Goal: Task Accomplishment & Management: Manage account settings

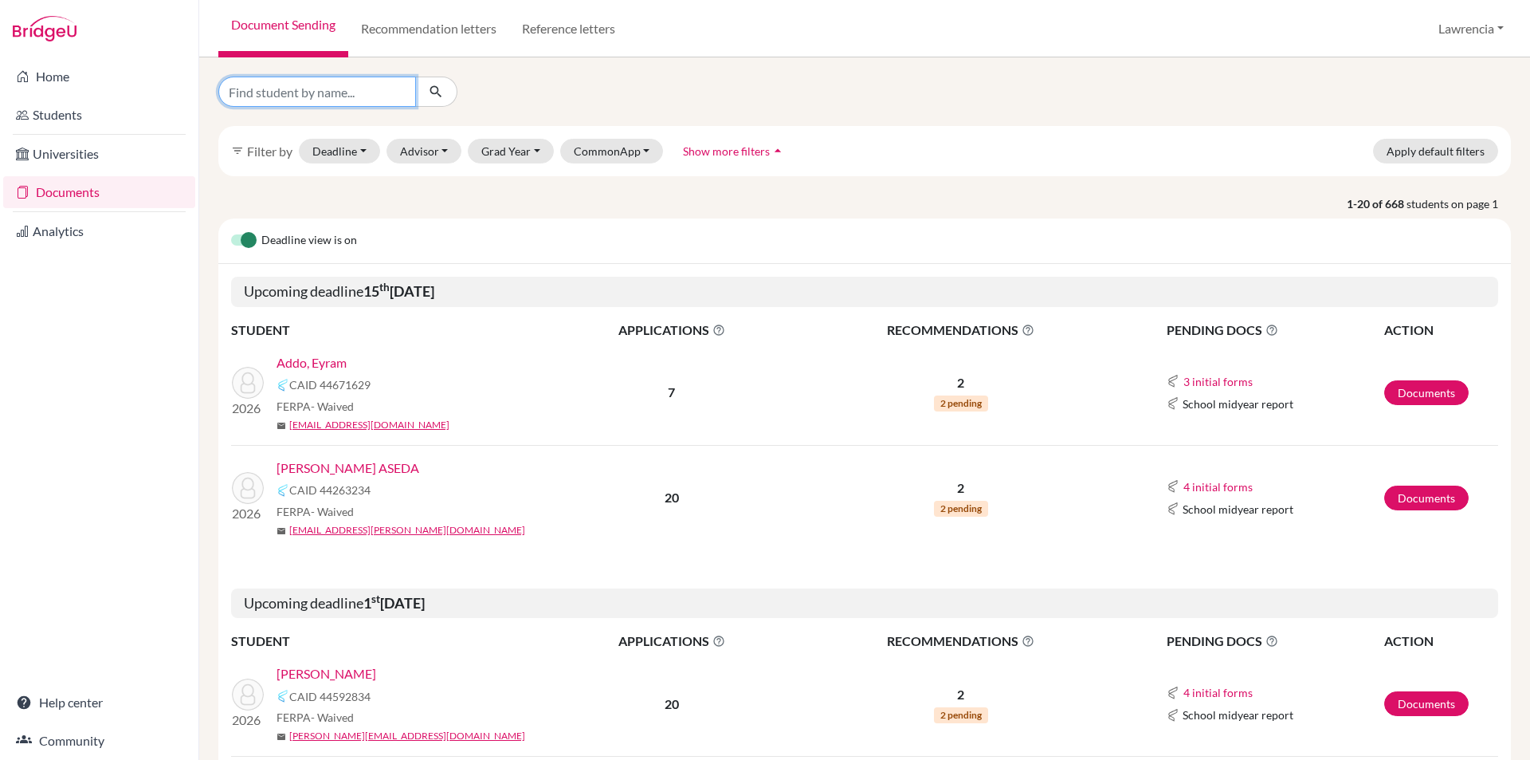
click at [359, 102] on input "Find student by name..." at bounding box center [317, 92] width 198 height 30
type input "maltiti"
click button "submit" at bounding box center [436, 92] width 42 height 30
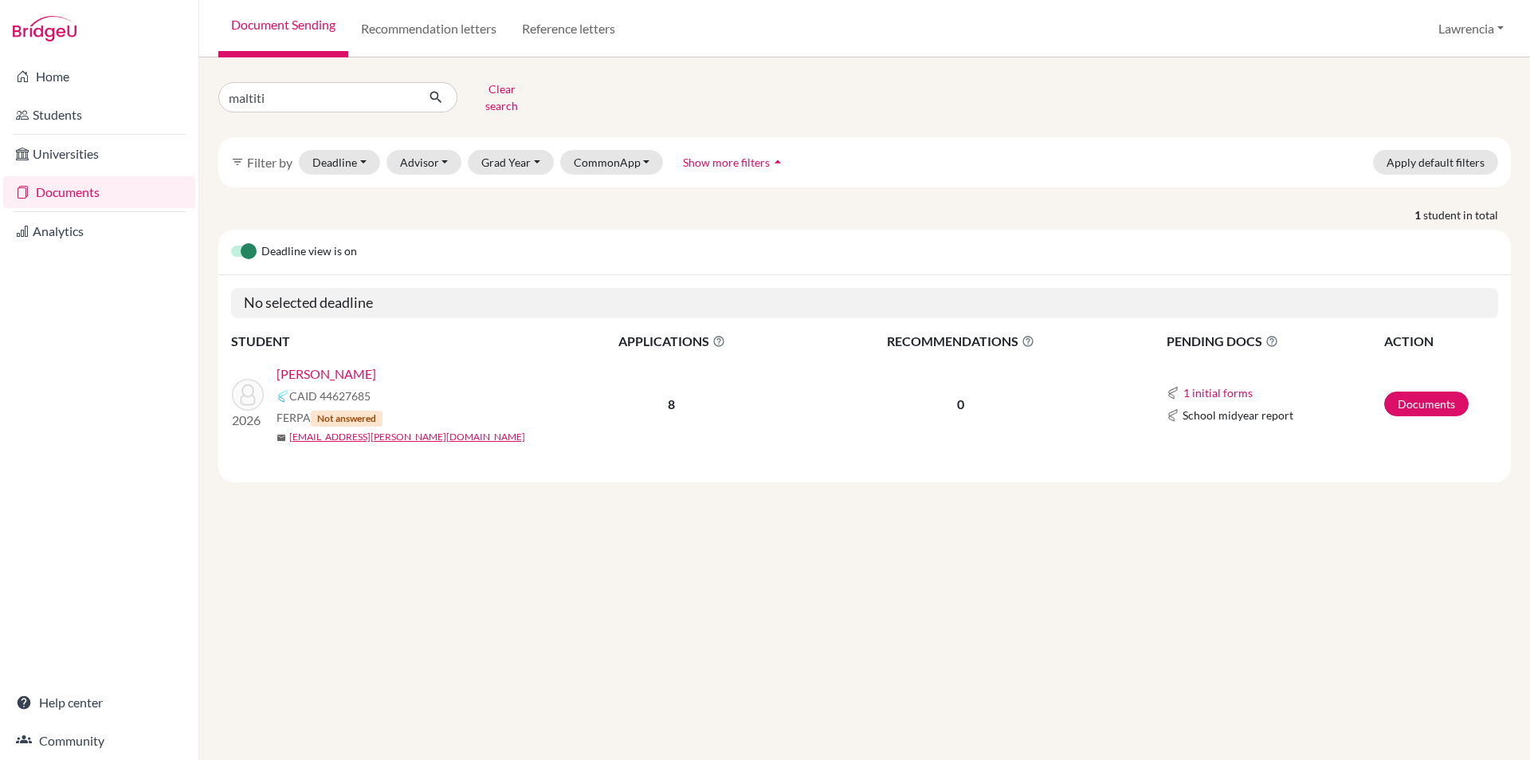
click at [335, 364] on link "[PERSON_NAME]" at bounding box center [327, 373] width 100 height 19
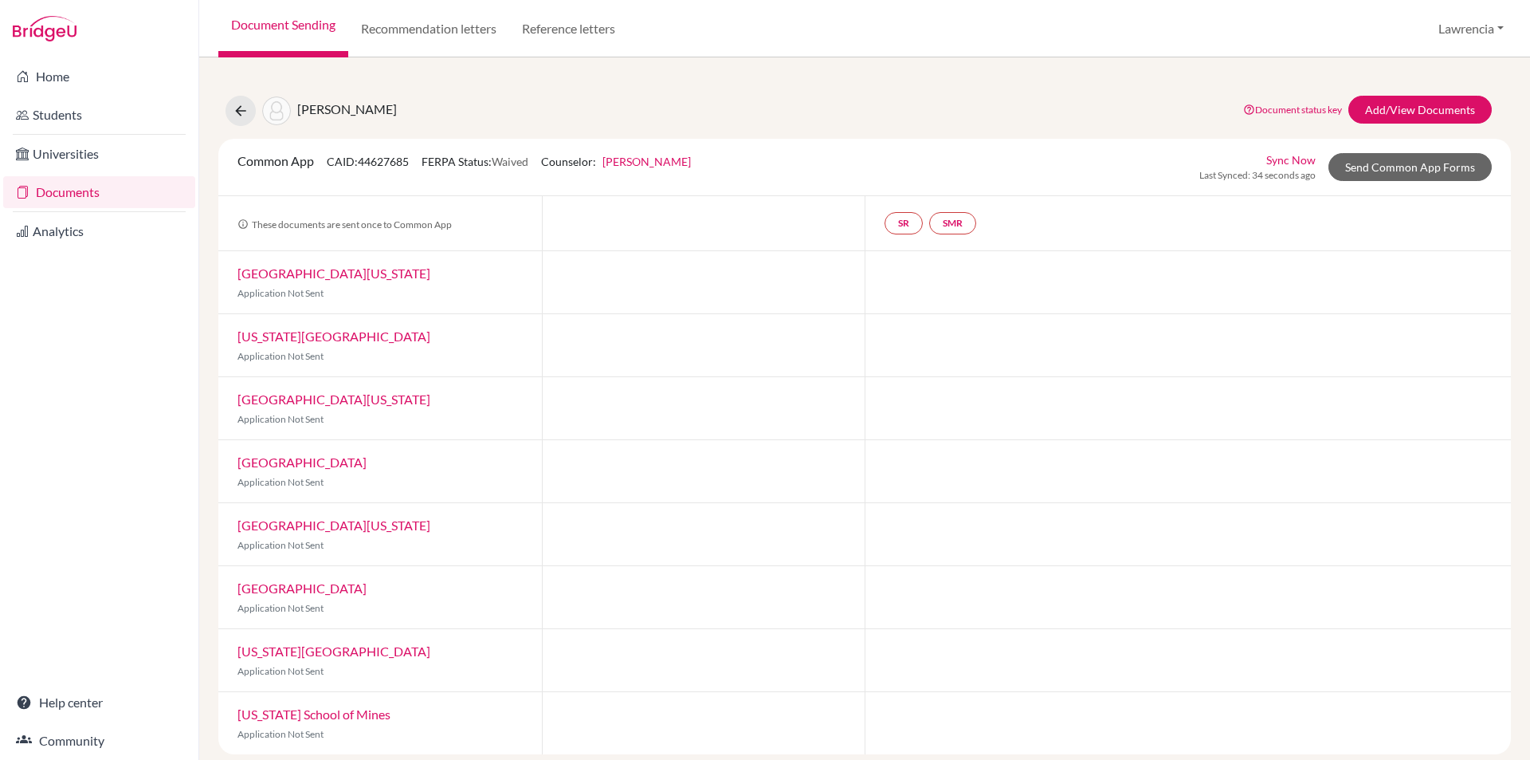
click at [655, 167] on link "Yaw Fosu-Korankye" at bounding box center [647, 162] width 88 height 14
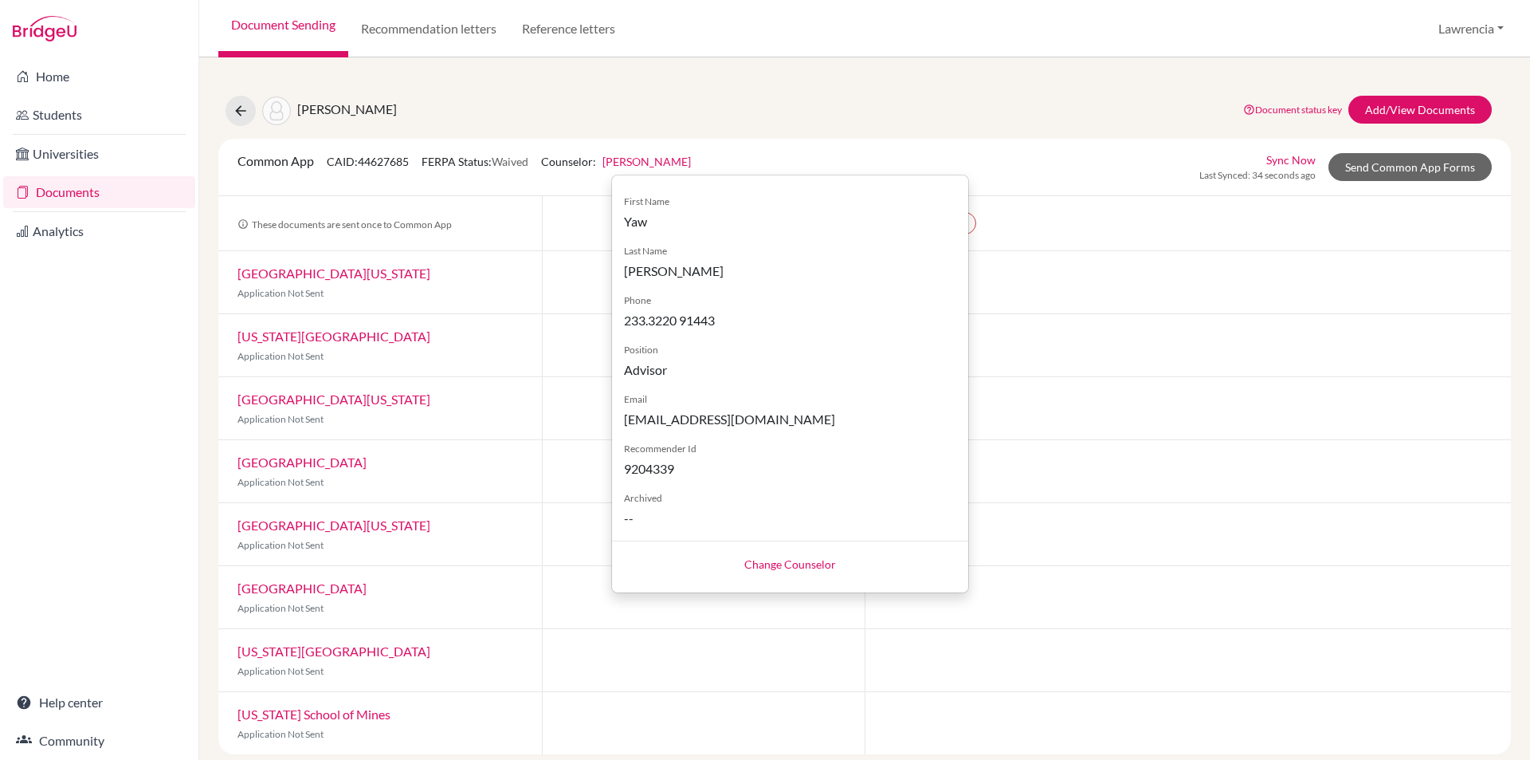
click at [805, 568] on link "Change Counselor" at bounding box center [790, 564] width 92 height 14
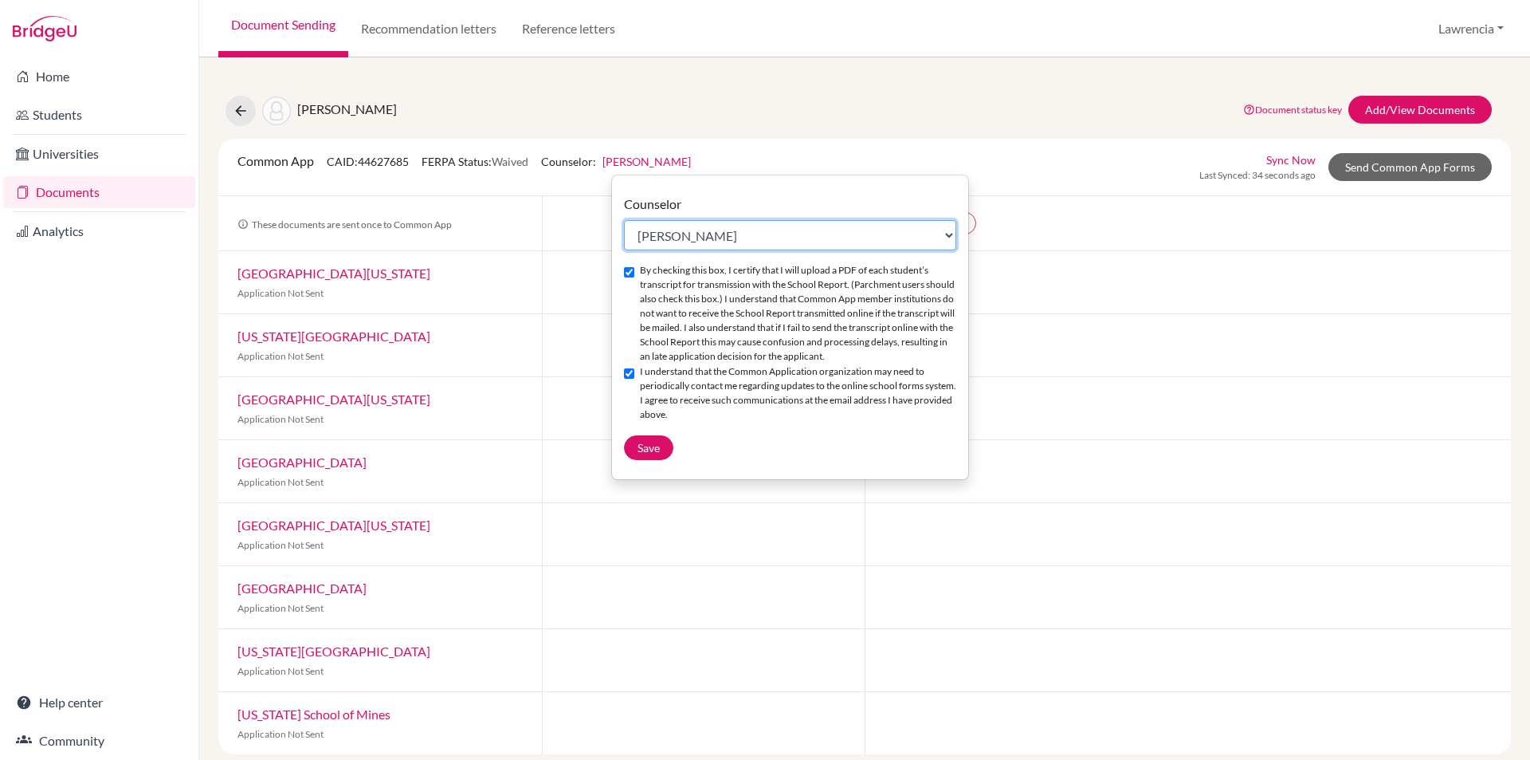
click at [889, 231] on select "Select counselor Lydia Adusei Emmanuel Ankamah Yaw Fosu-Korankye Dominic Kobina…" at bounding box center [790, 235] width 332 height 30
select select "400030"
click at [624, 220] on select "Select counselor Lydia Adusei Emmanuel Ankamah Yaw Fosu-Korankye Dominic Kobina…" at bounding box center [790, 235] width 332 height 30
checkbox input "false"
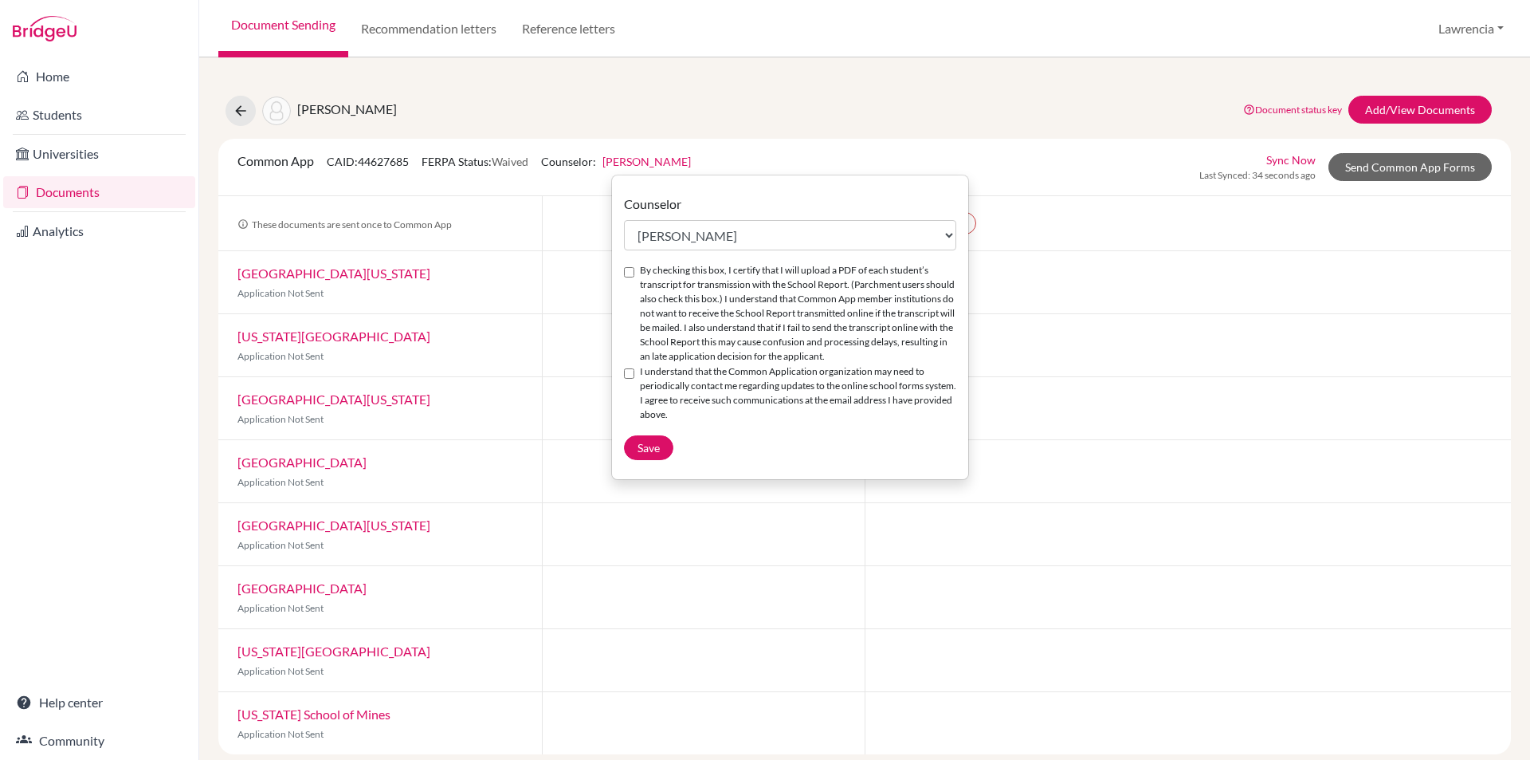
click at [632, 265] on div "By checking this box, I certify that I will upload a PDF of each student’s tran…" at bounding box center [790, 313] width 332 height 101
click at [630, 270] on input "By checking this box, I certify that I will upload a PDF of each student’s tran…" at bounding box center [629, 272] width 10 height 10
checkbox input "true"
click at [630, 370] on input "I understand that the Common Application organization may need to periodically …" at bounding box center [629, 373] width 10 height 10
checkbox input "true"
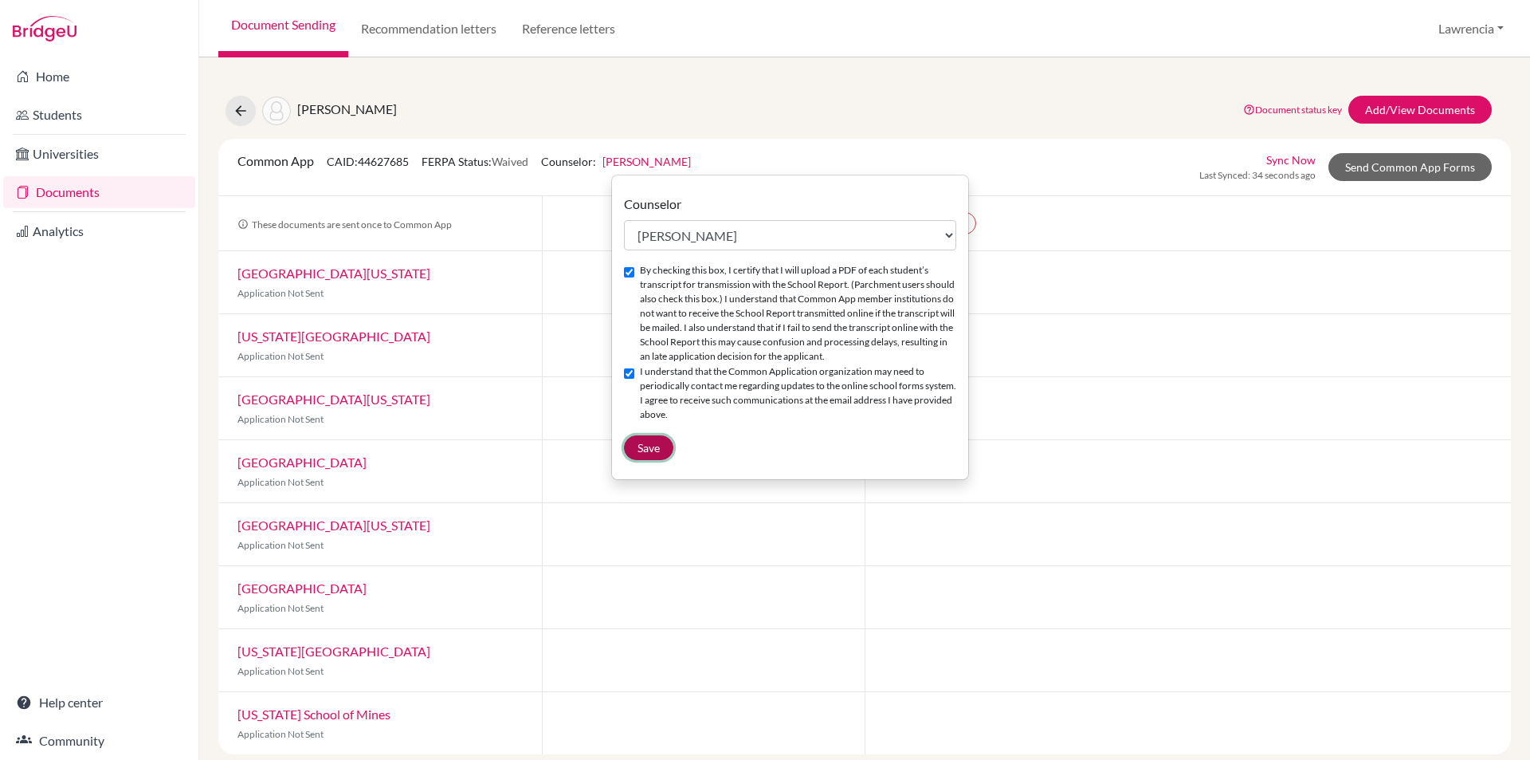
click at [639, 440] on button "Save" at bounding box center [648, 447] width 49 height 25
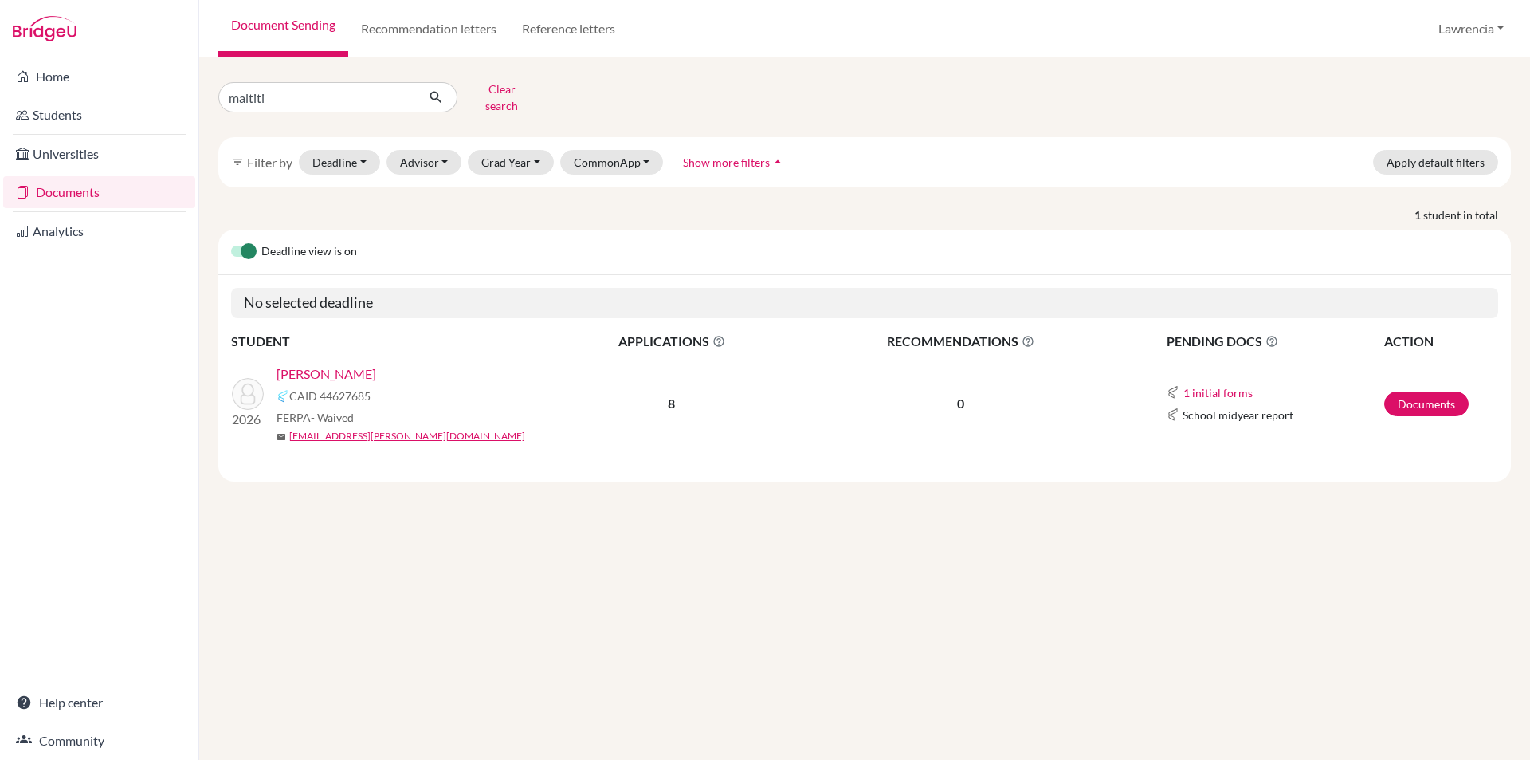
click at [318, 364] on link "[PERSON_NAME]" at bounding box center [327, 373] width 100 height 19
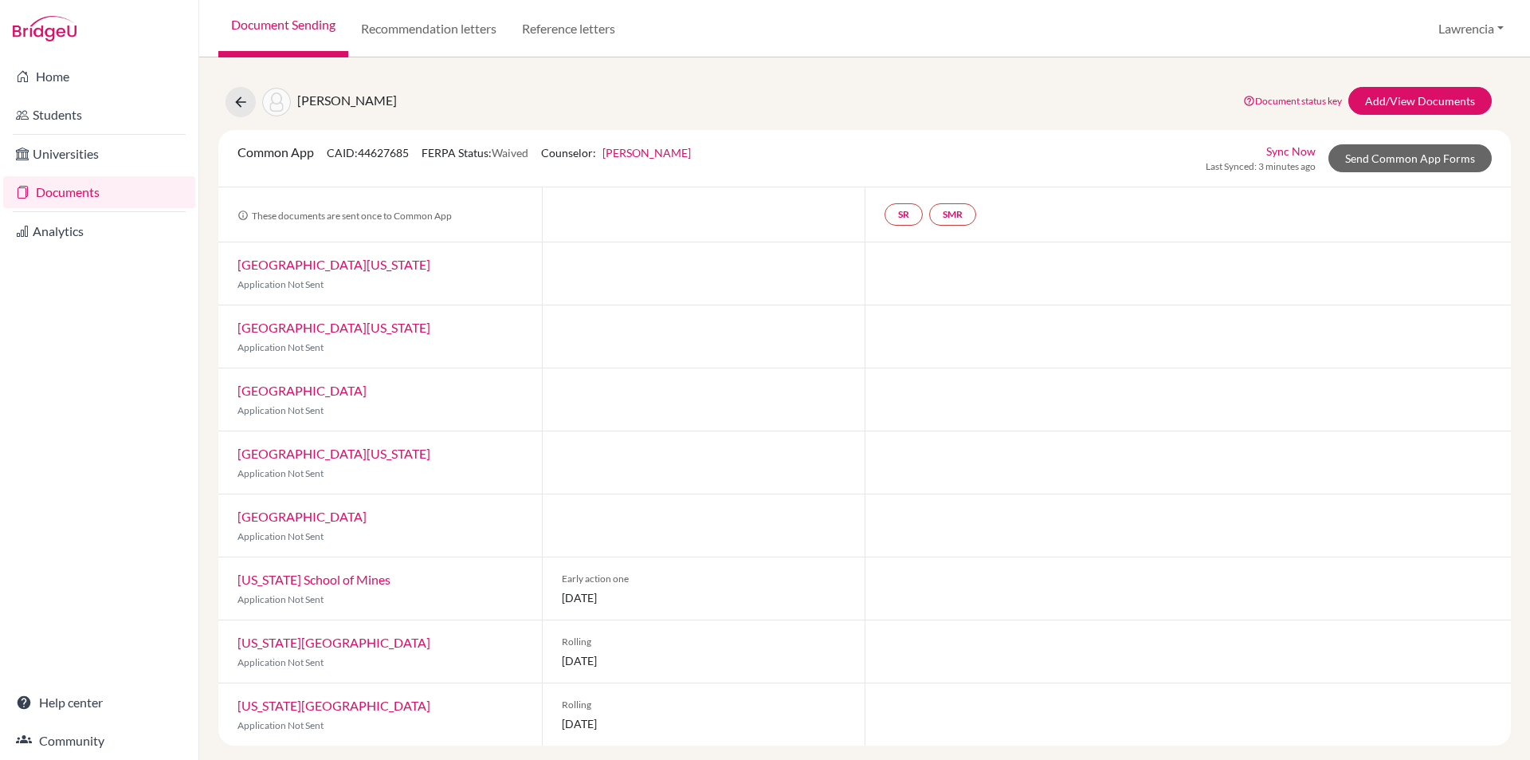
scroll to position [14, 0]
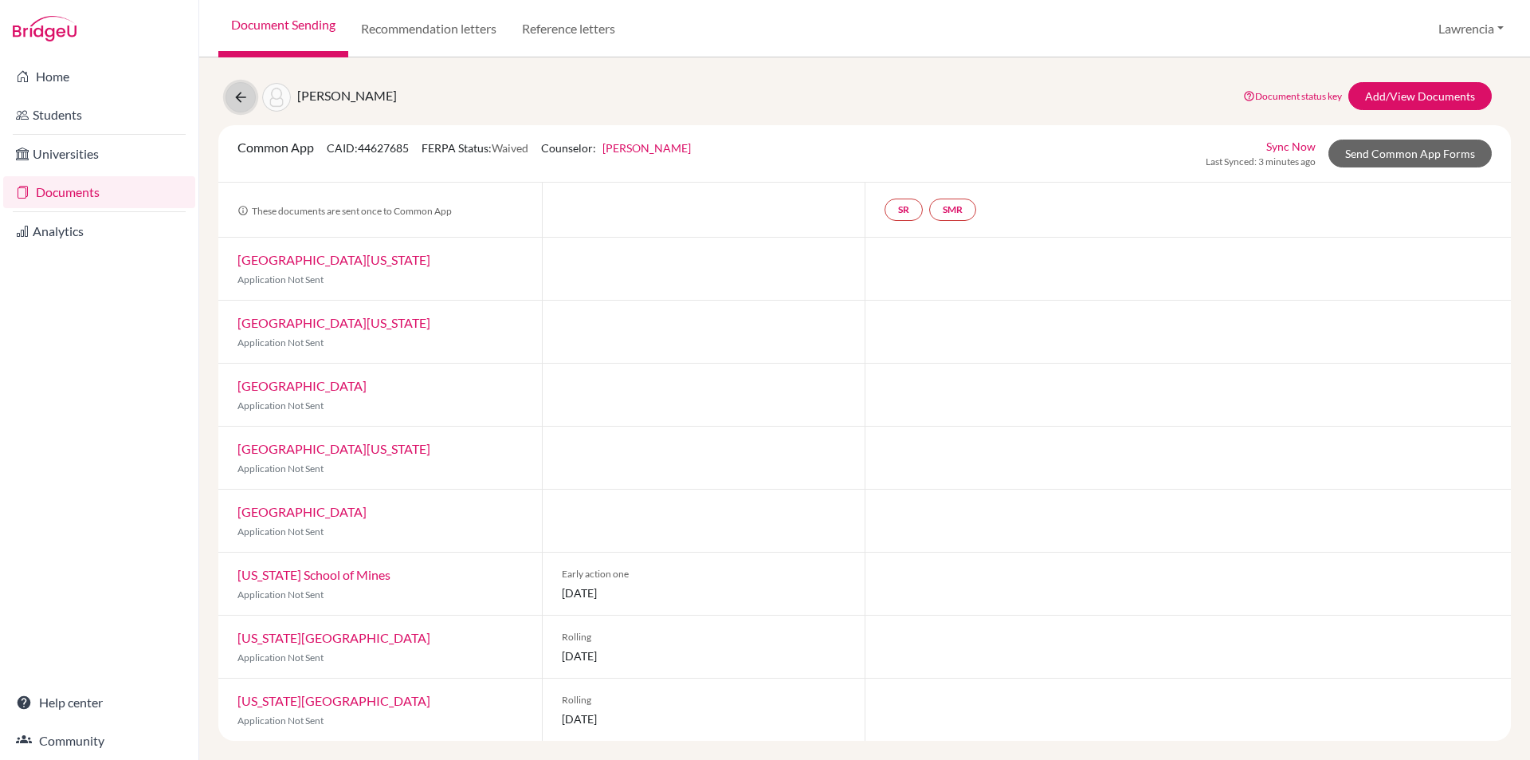
click at [233, 98] on icon at bounding box center [241, 97] width 16 height 16
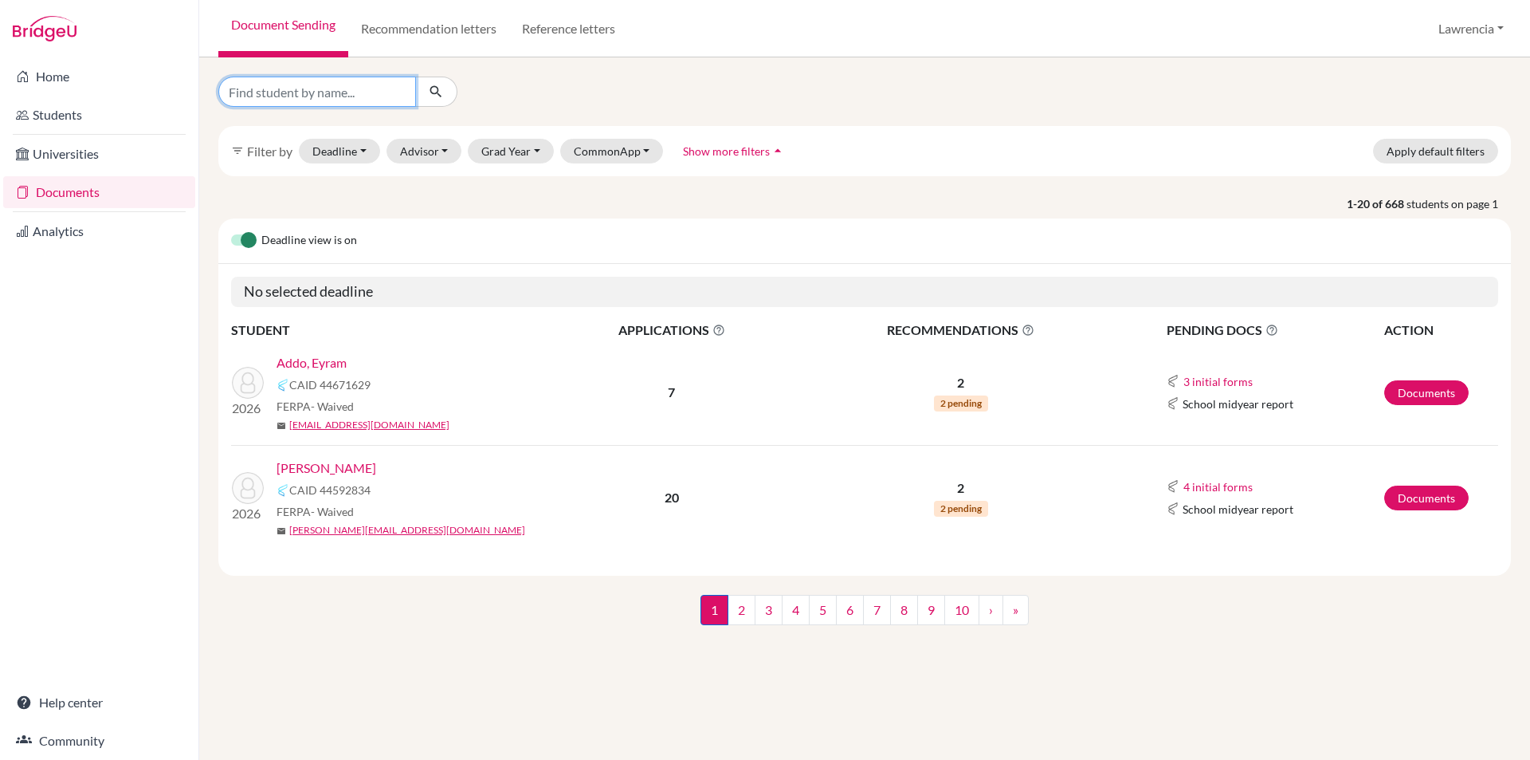
click at [277, 93] on input "Find student by name..." at bounding box center [317, 92] width 198 height 30
type input "ERIC"
click button "submit" at bounding box center [436, 92] width 42 height 30
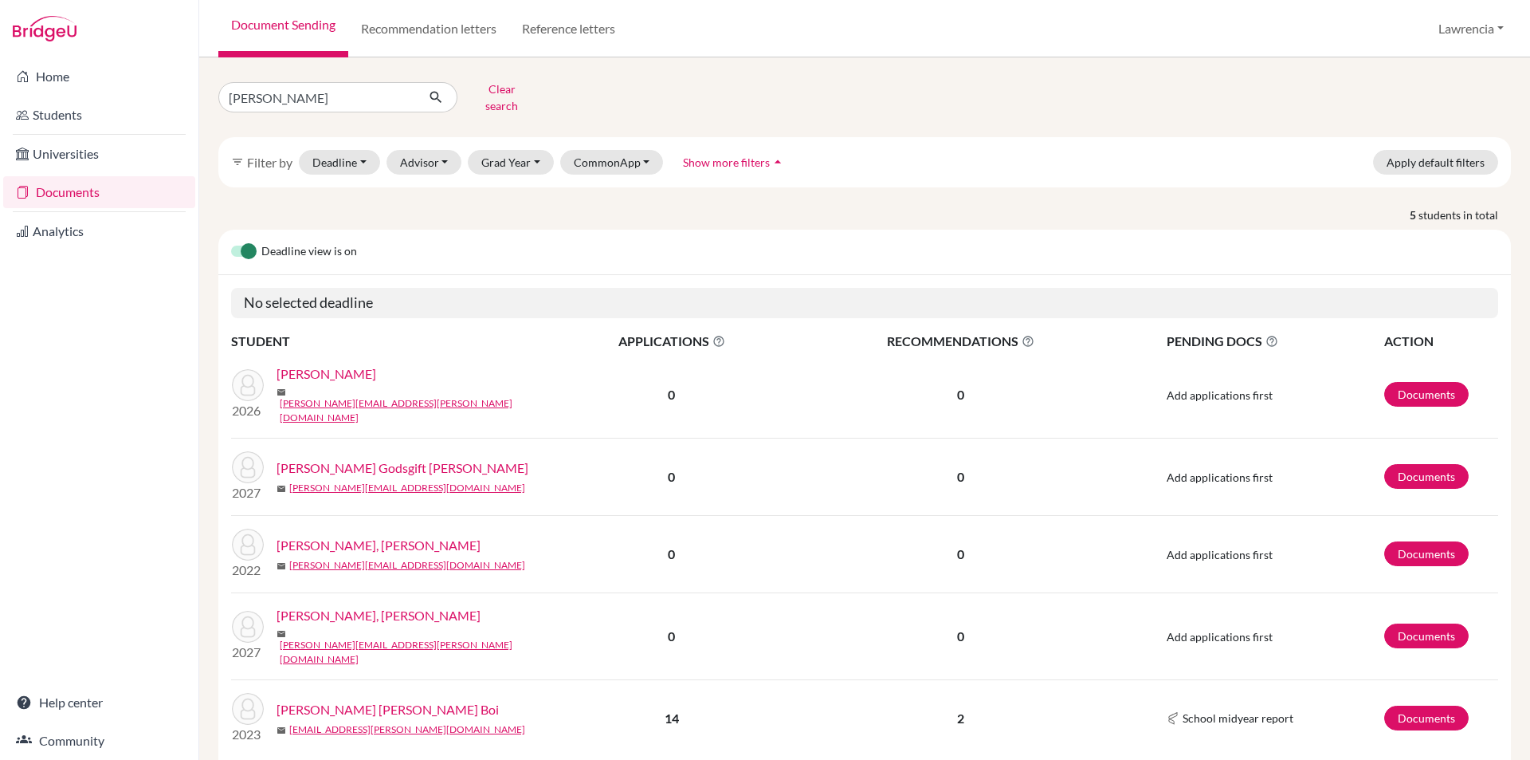
click at [302, 367] on link "[PERSON_NAME]" at bounding box center [327, 373] width 100 height 19
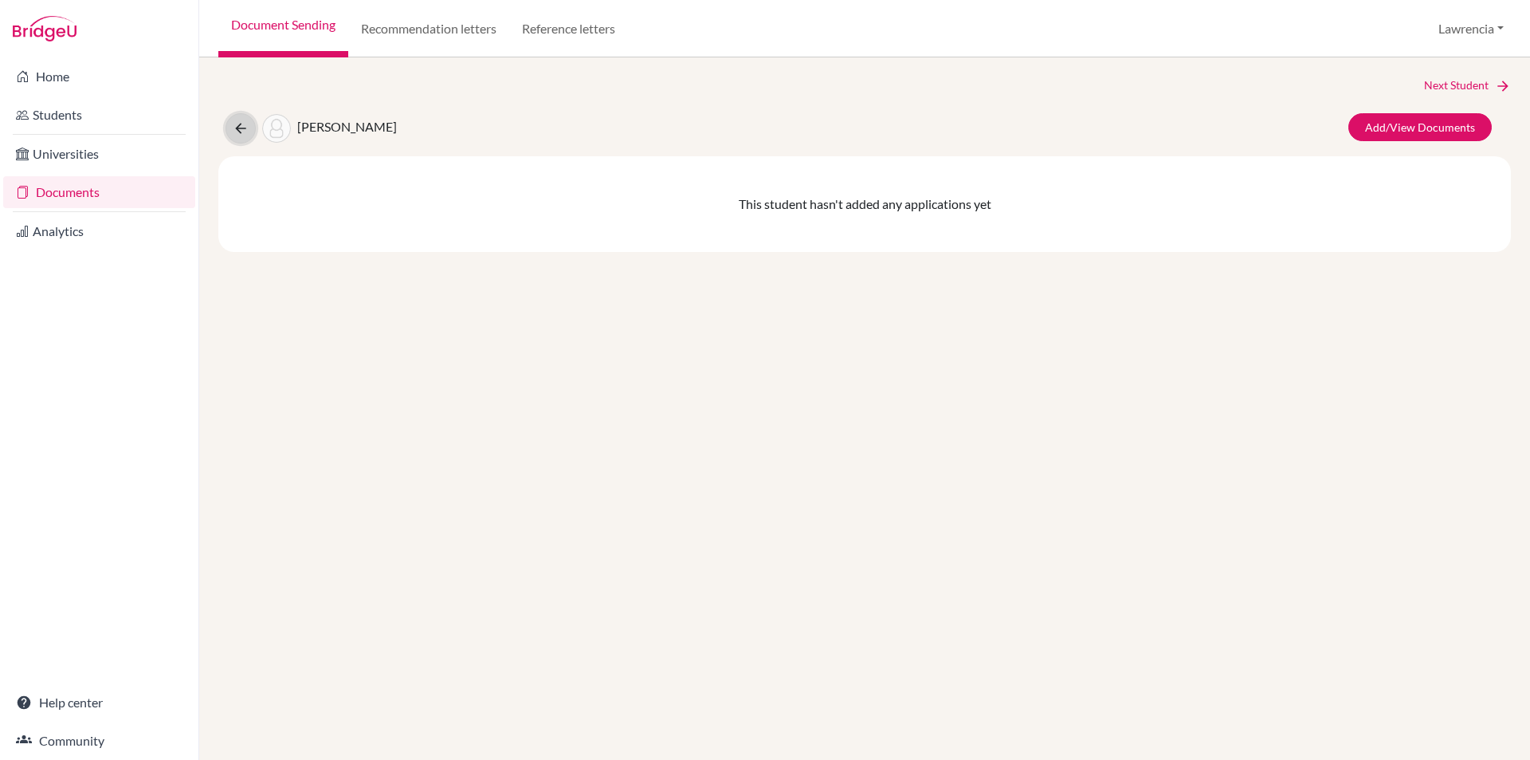
click at [235, 133] on button at bounding box center [241, 128] width 30 height 30
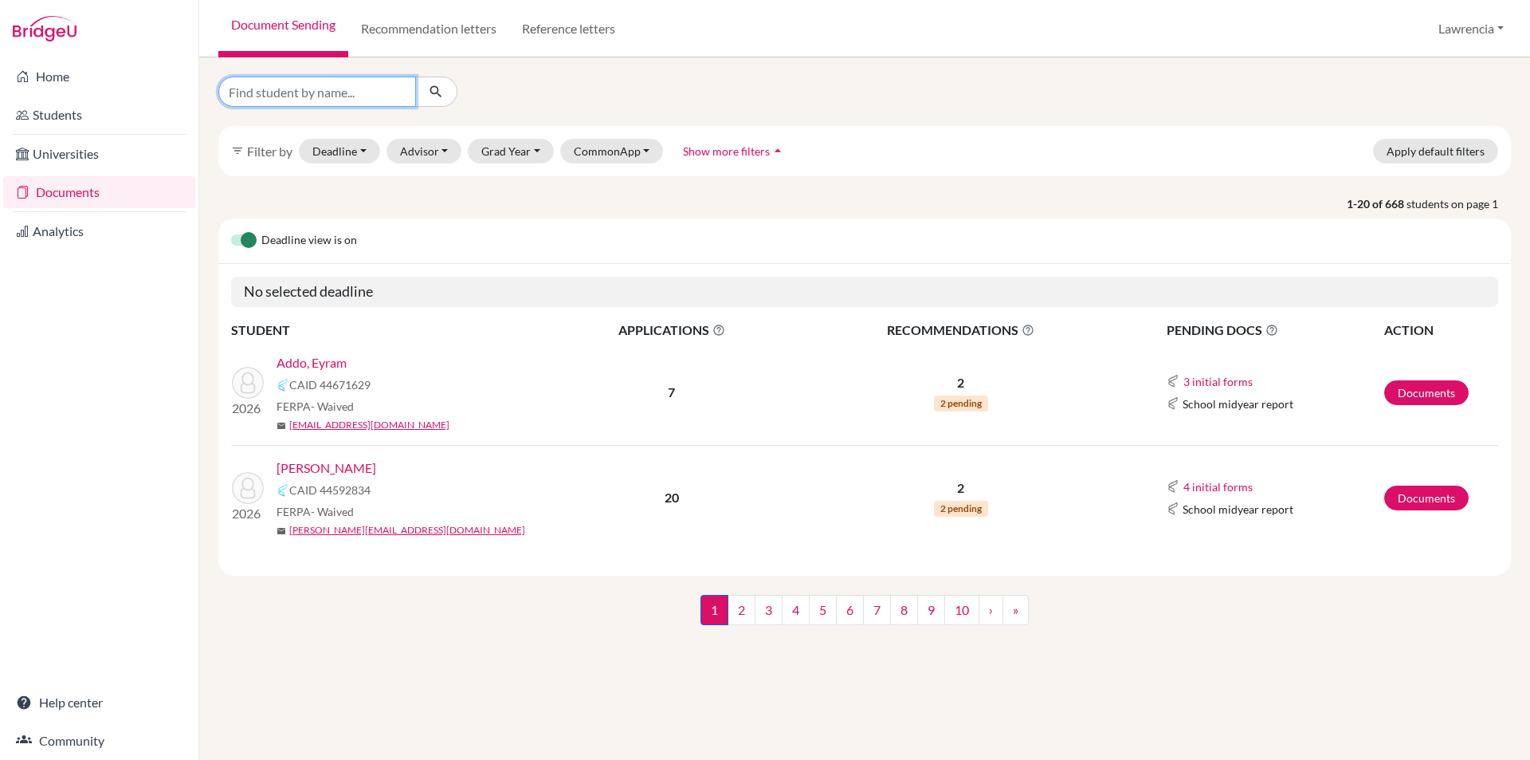
click at [340, 94] on input "Find student by name..." at bounding box center [317, 92] width 198 height 30
type input "EDWIN"
click button "submit" at bounding box center [436, 92] width 42 height 30
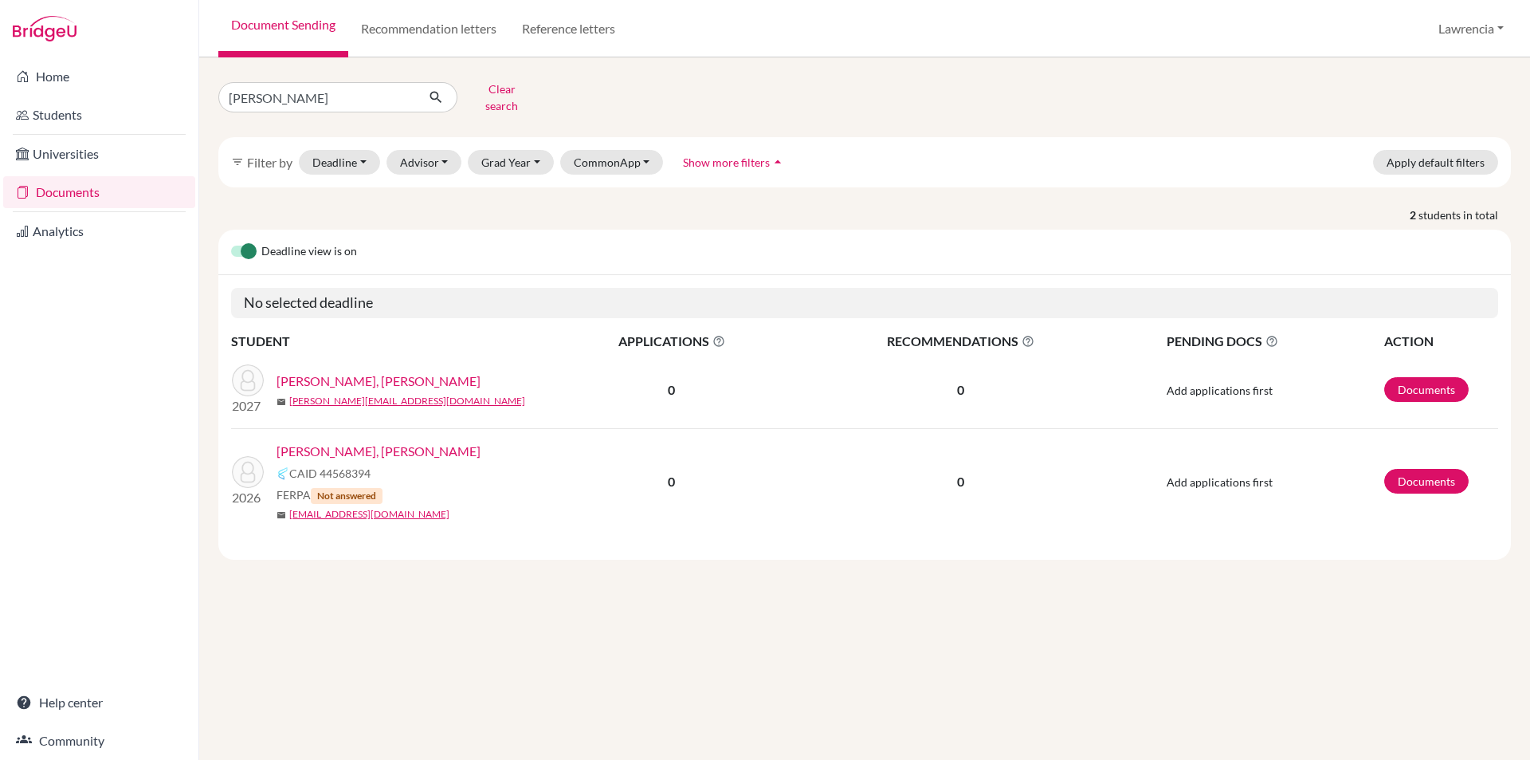
click at [371, 442] on link "[PERSON_NAME], [PERSON_NAME]" at bounding box center [379, 451] width 204 height 19
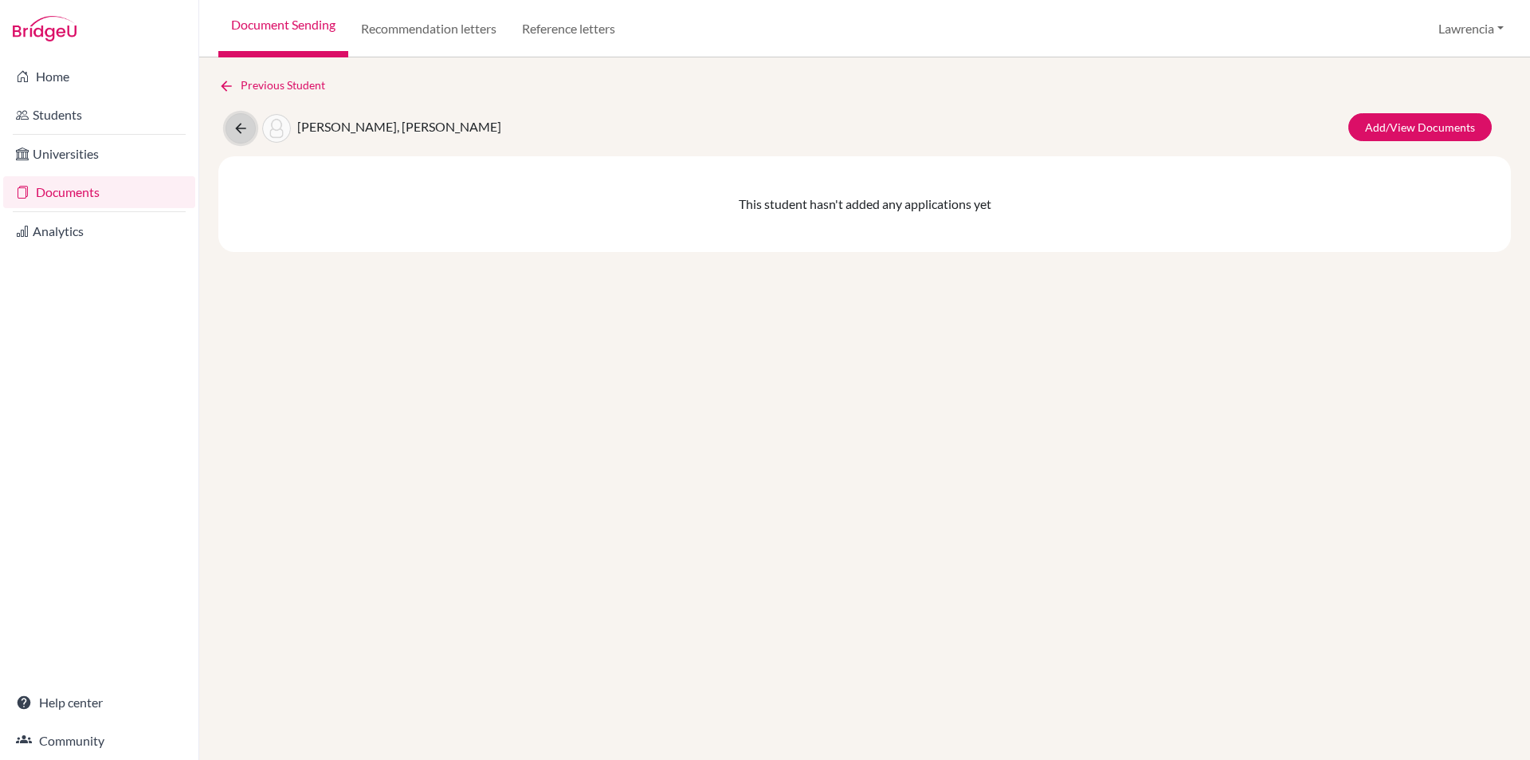
click at [234, 132] on icon at bounding box center [241, 128] width 16 height 16
